Goal: Information Seeking & Learning: Compare options

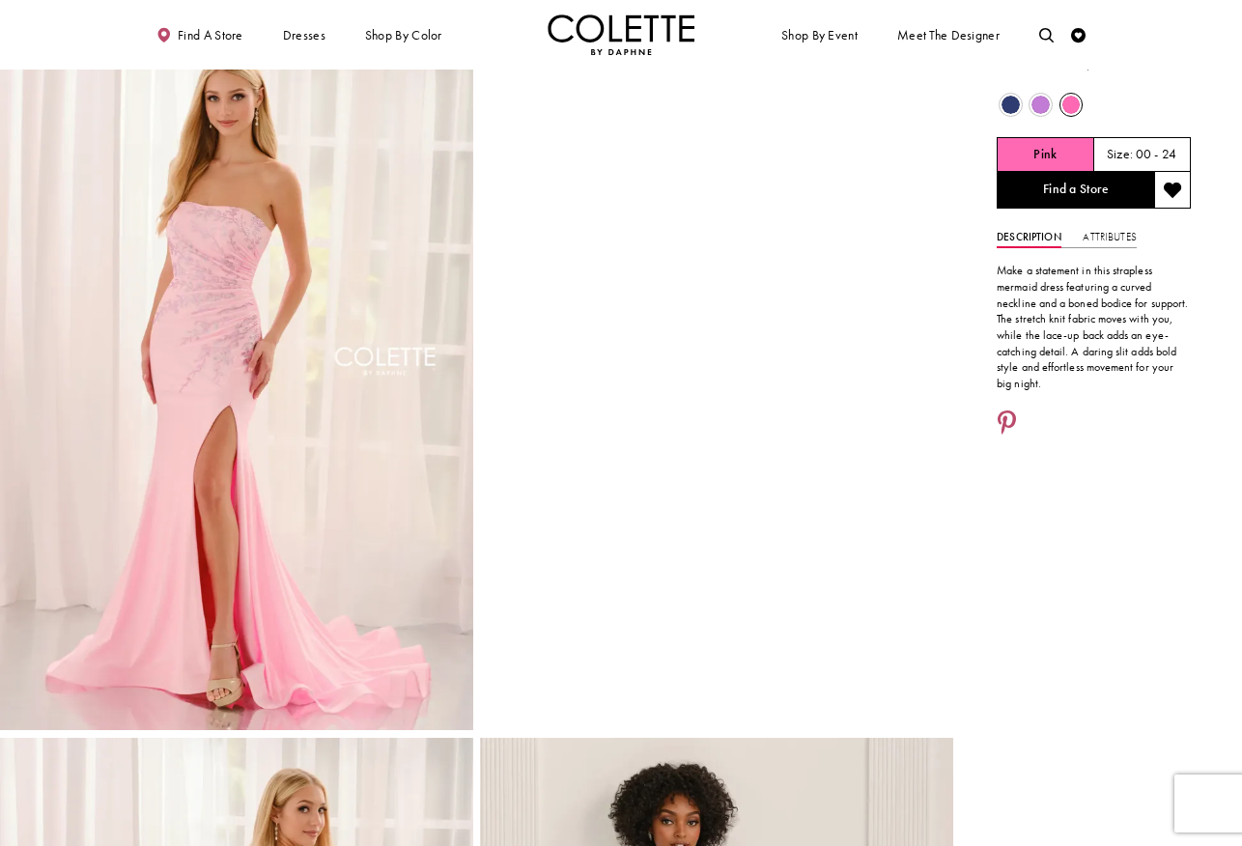
scroll to position [56, 0]
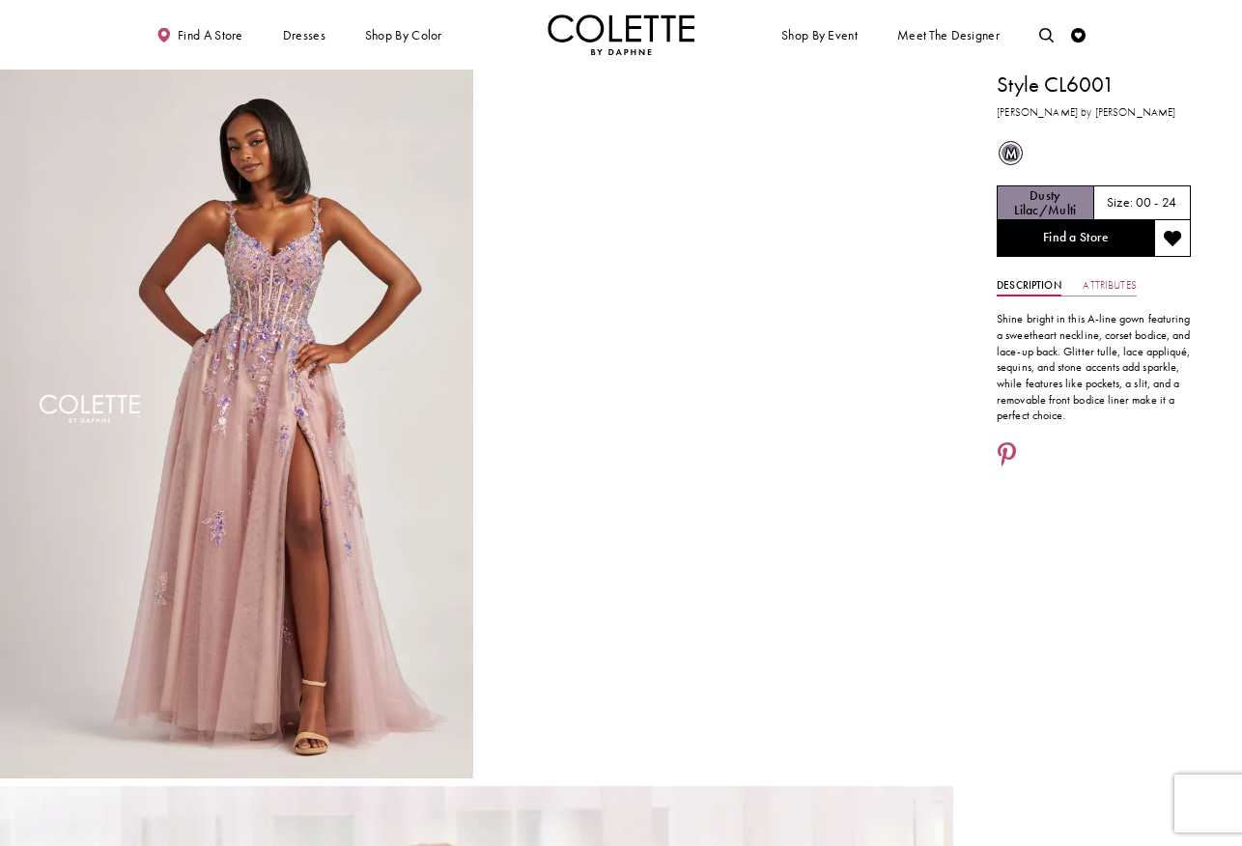
click at [1112, 290] on link "Attributes" at bounding box center [1109, 285] width 53 height 21
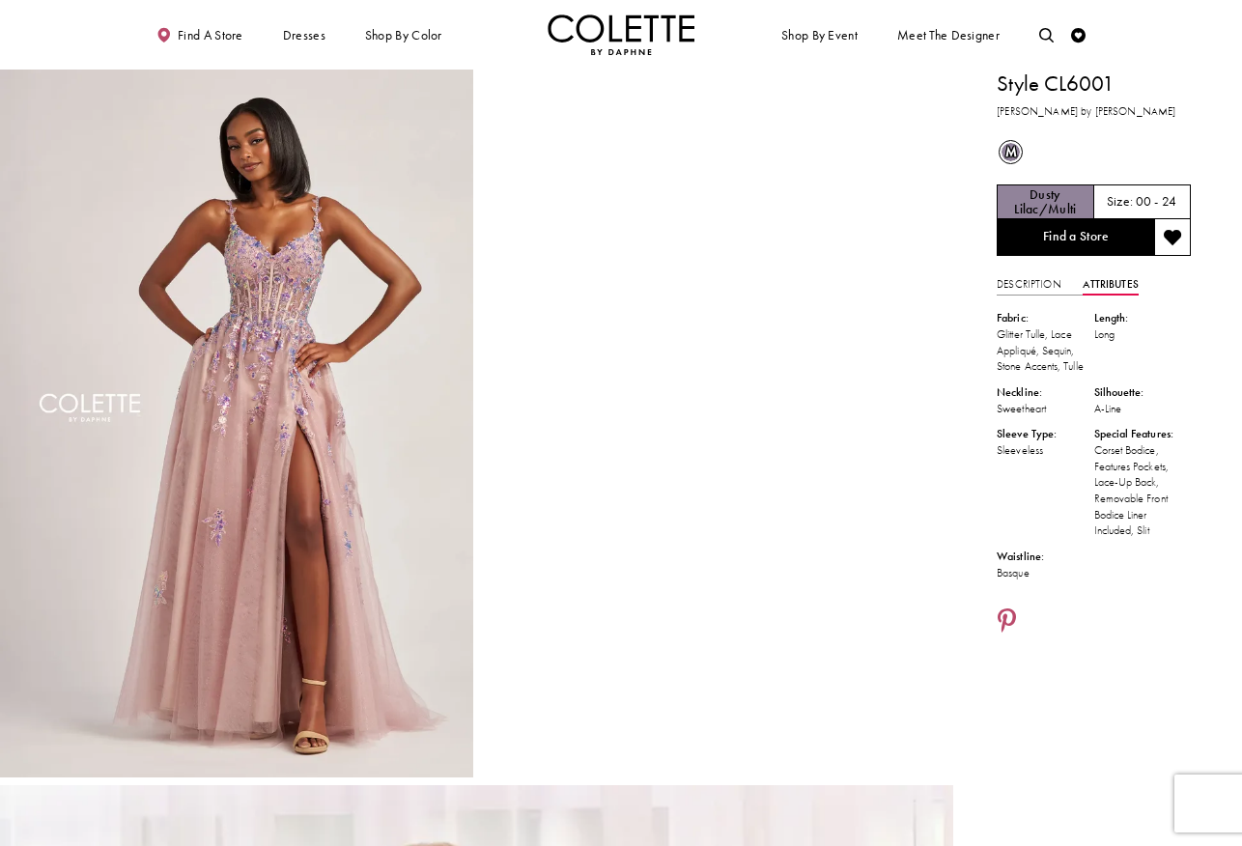
scroll to position [51, 0]
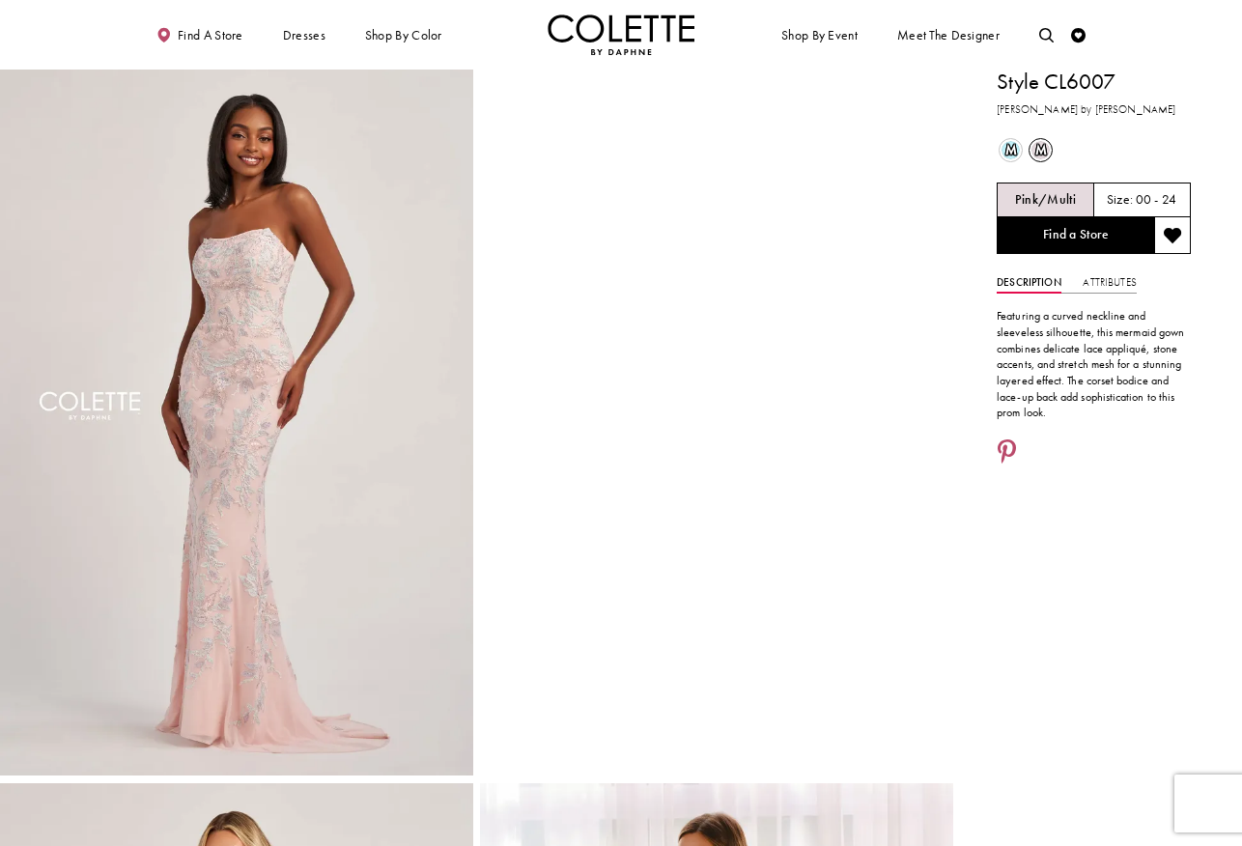
scroll to position [6, 0]
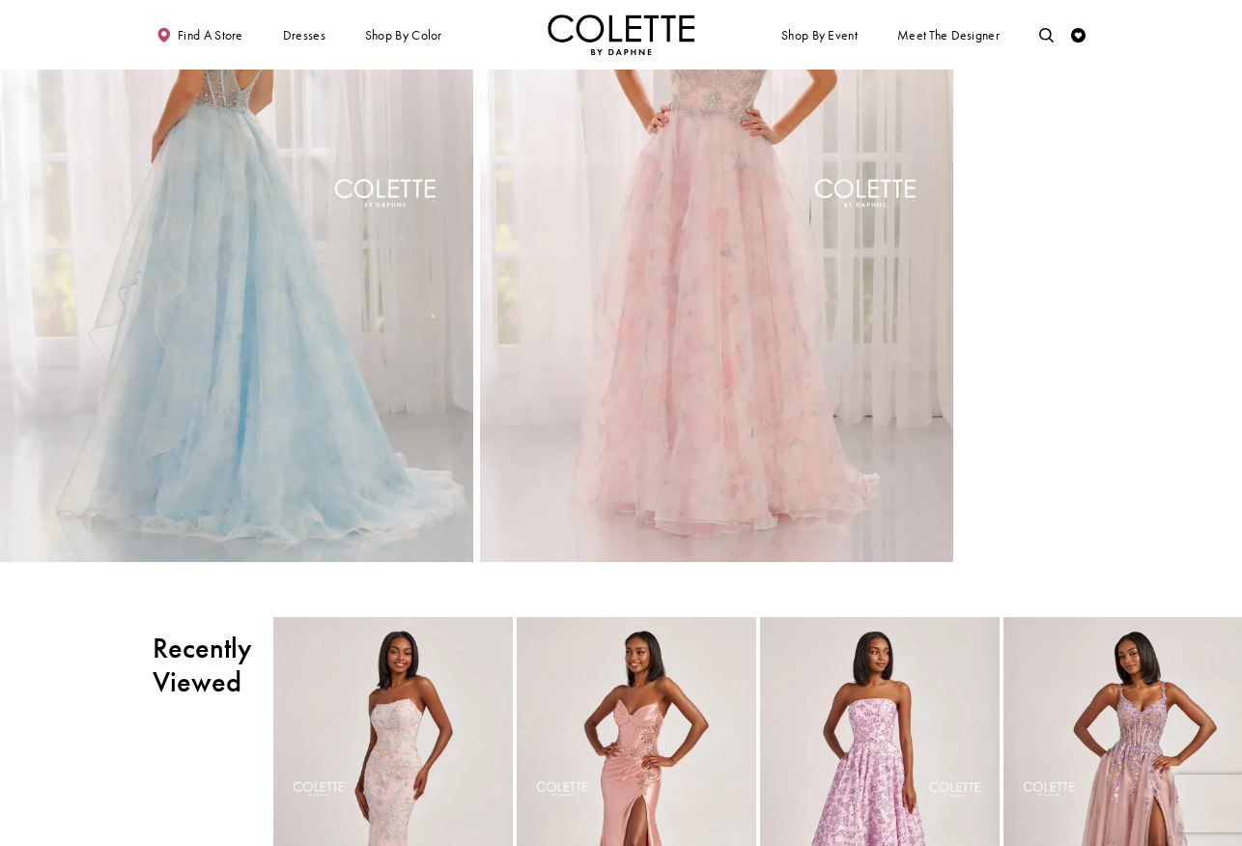
scroll to position [934, 0]
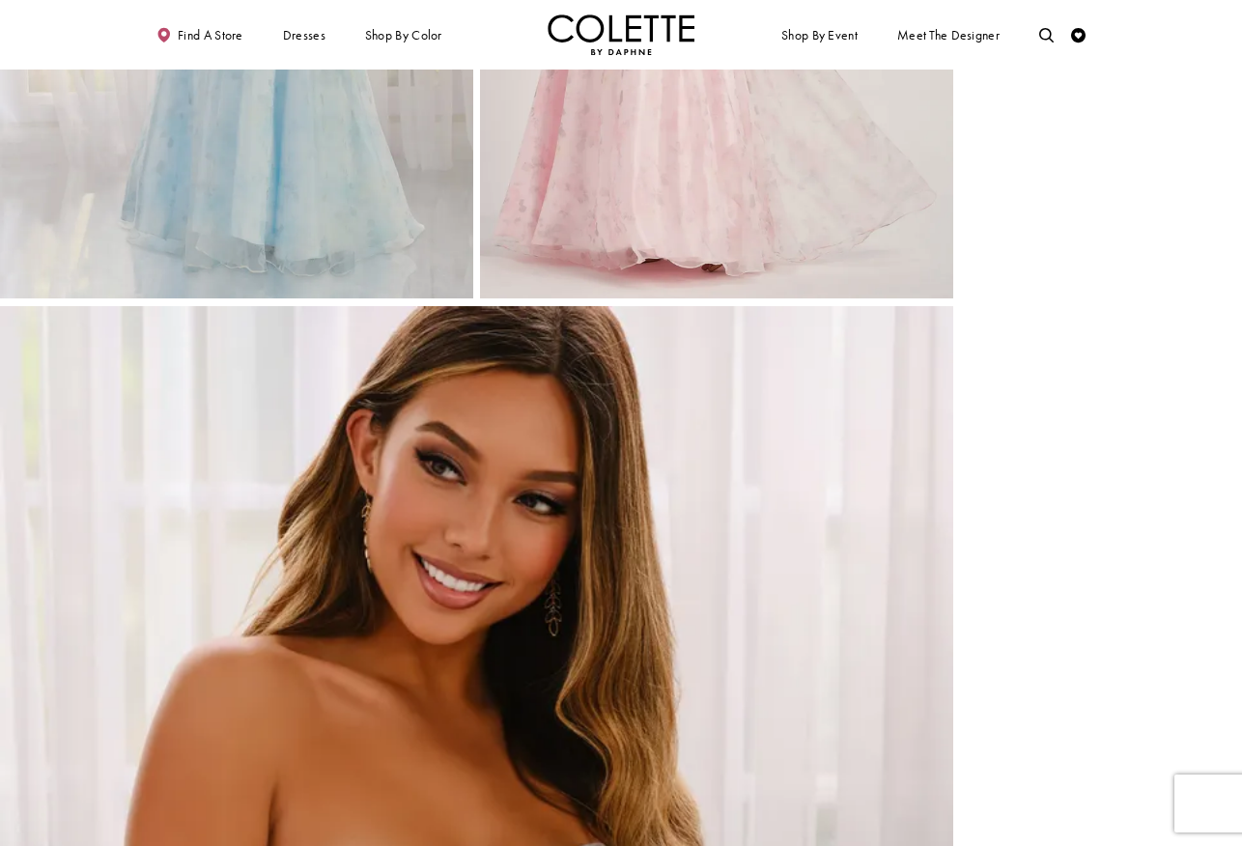
scroll to position [1200, 0]
